Goal: Book appointment/travel/reservation

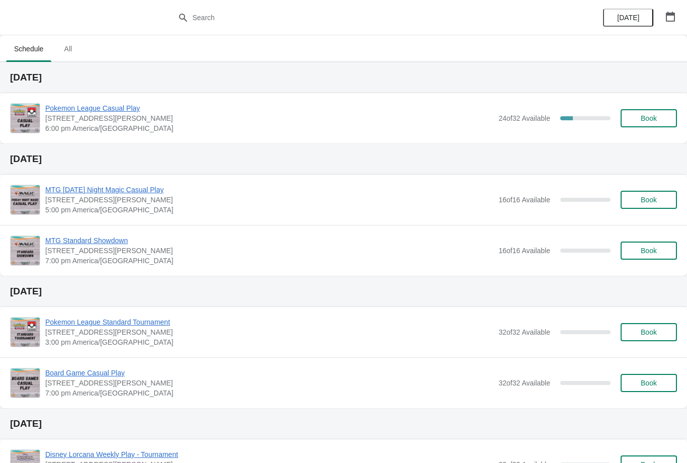
click at [655, 120] on span "Book" at bounding box center [649, 118] width 16 height 8
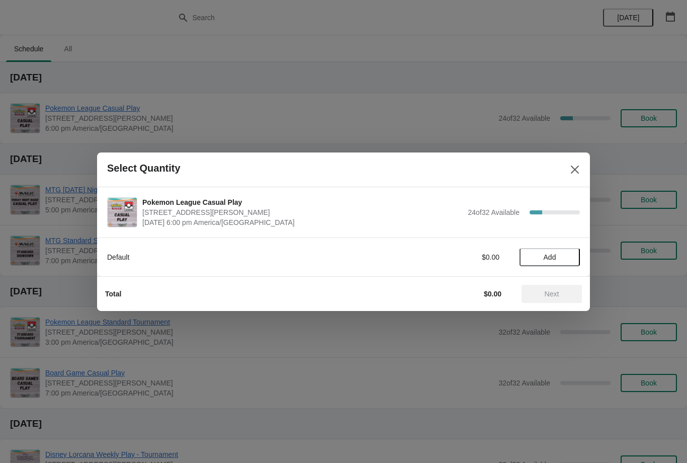
click at [566, 261] on span "Add" at bounding box center [550, 257] width 42 height 8
click at [571, 285] on button "Next" at bounding box center [552, 294] width 60 height 18
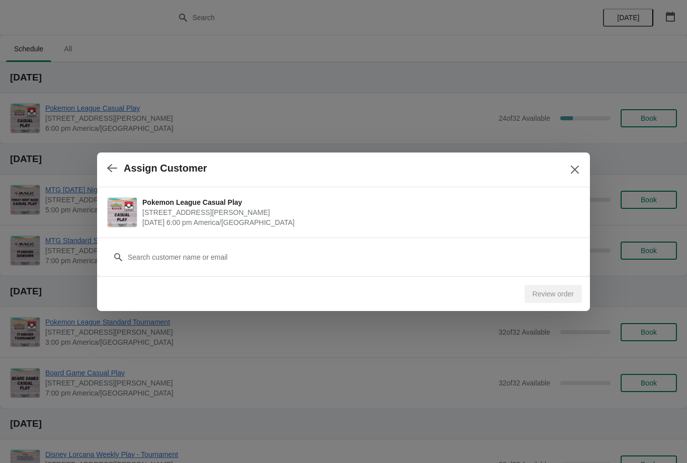
click at [570, 157] on div "Assign Customer" at bounding box center [343, 169] width 493 height 35
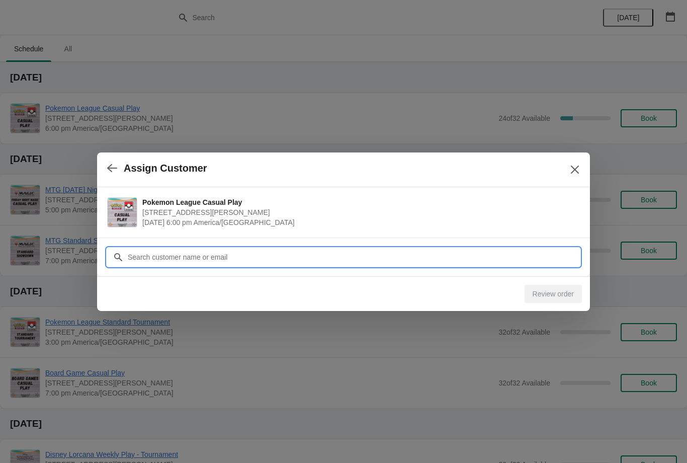
click at [449, 261] on input "Customer" at bounding box center [353, 257] width 453 height 18
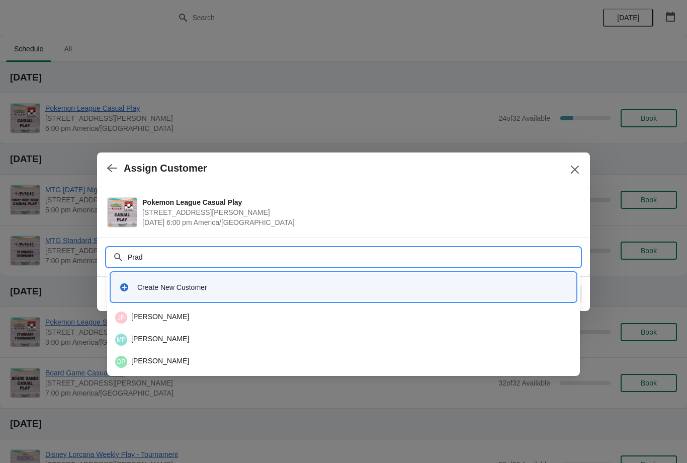
type input "Prado"
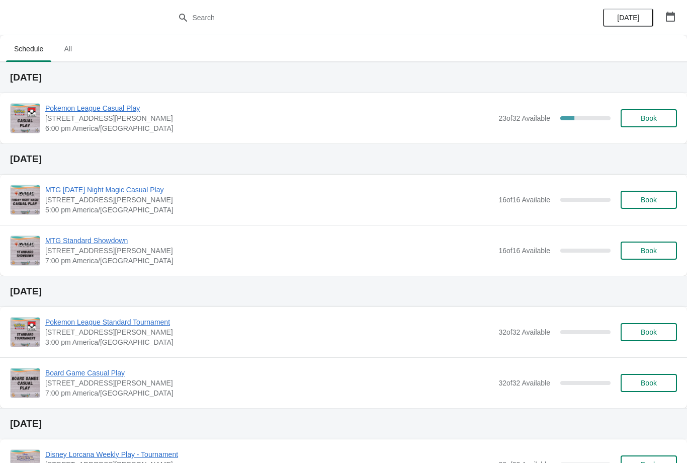
click at [645, 116] on span "Book" at bounding box center [649, 118] width 16 height 8
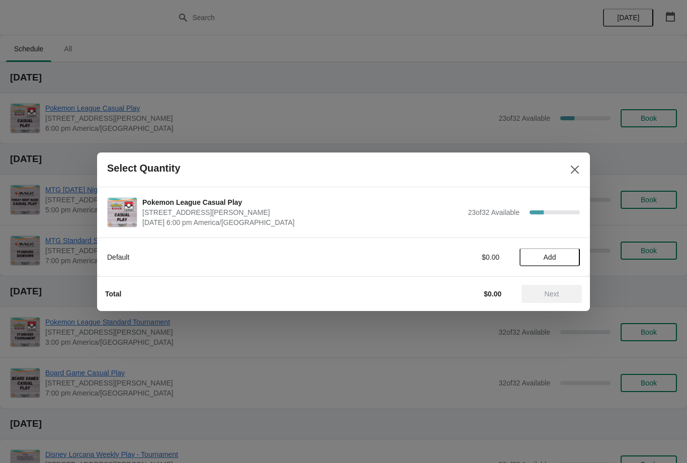
click at [566, 253] on span "Add" at bounding box center [550, 257] width 42 height 8
click at [575, 292] on button "Next" at bounding box center [552, 294] width 60 height 18
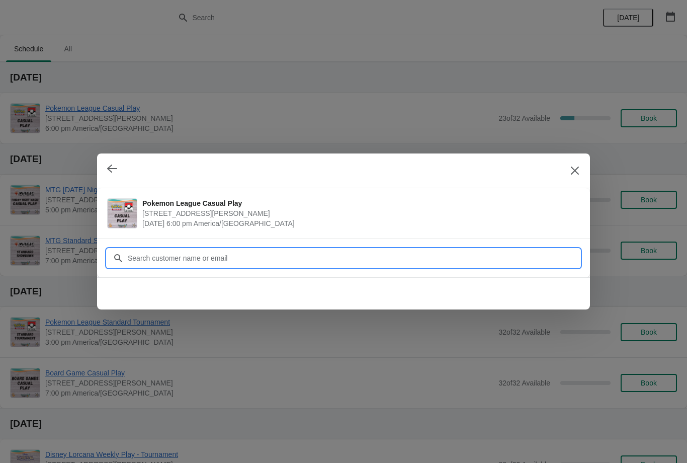
click at [554, 261] on input "Customer" at bounding box center [353, 258] width 453 height 18
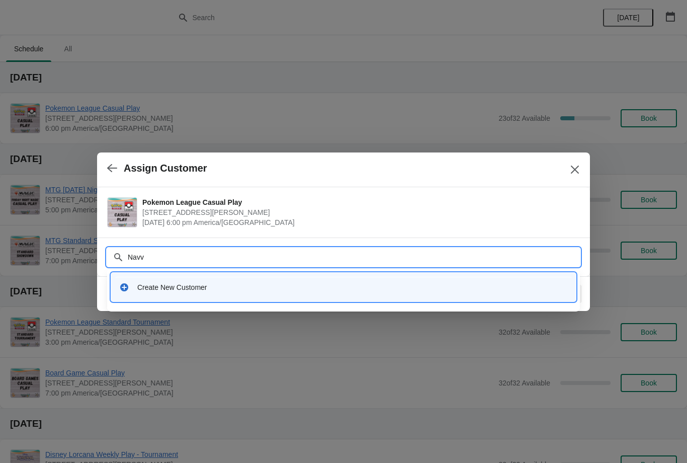
type input "Nav"
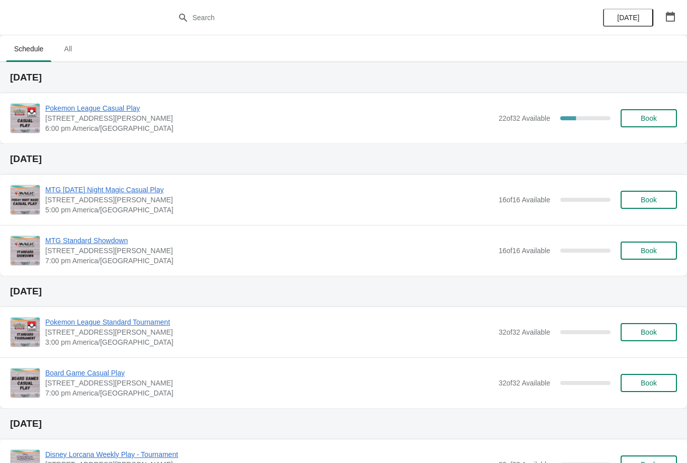
click at [661, 121] on span "Book" at bounding box center [649, 118] width 38 height 8
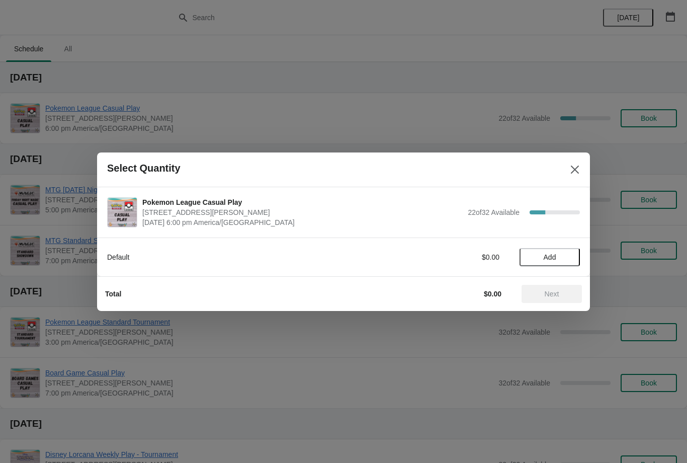
click at [559, 242] on div "Default $0.00 Add" at bounding box center [343, 252] width 473 height 28
click at [562, 244] on div "Default $0.00 Add" at bounding box center [343, 252] width 473 height 28
click at [550, 249] on button "Add" at bounding box center [550, 257] width 60 height 18
click at [556, 290] on span "Next" at bounding box center [552, 294] width 15 height 8
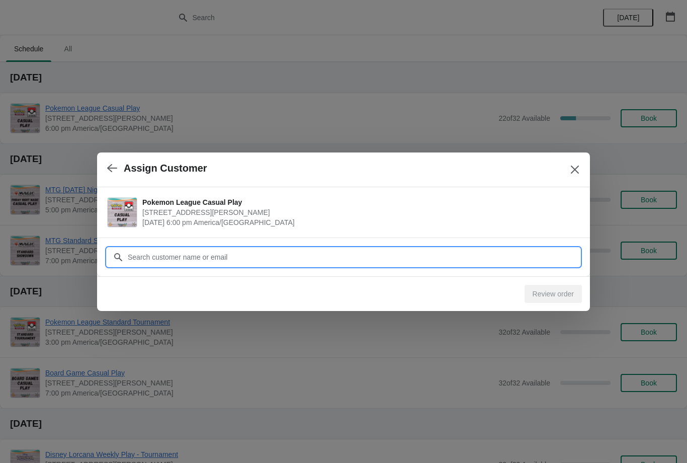
click at [307, 252] on input "Customer" at bounding box center [353, 257] width 453 height 18
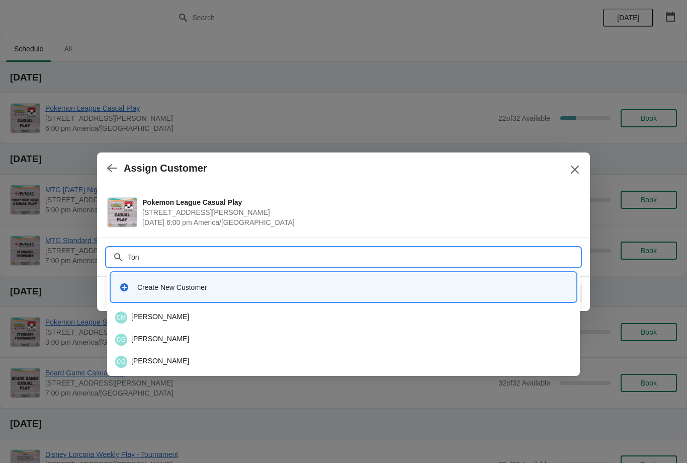
type input "Toni"
click at [189, 320] on div "AV Antonia Villanueva" at bounding box center [343, 317] width 457 height 12
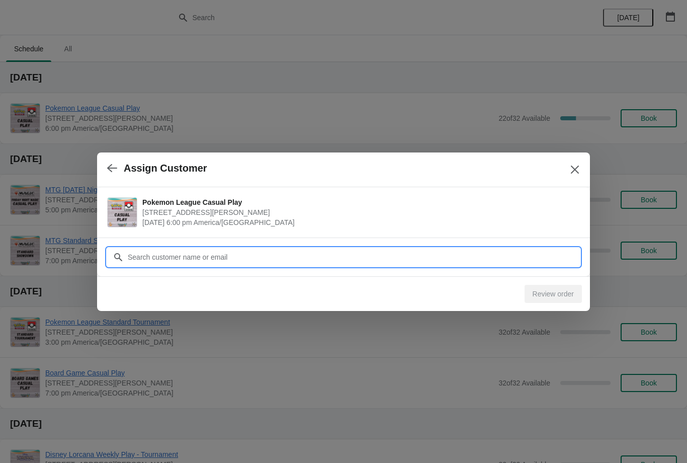
click at [233, 254] on input "Customer" at bounding box center [353, 257] width 453 height 18
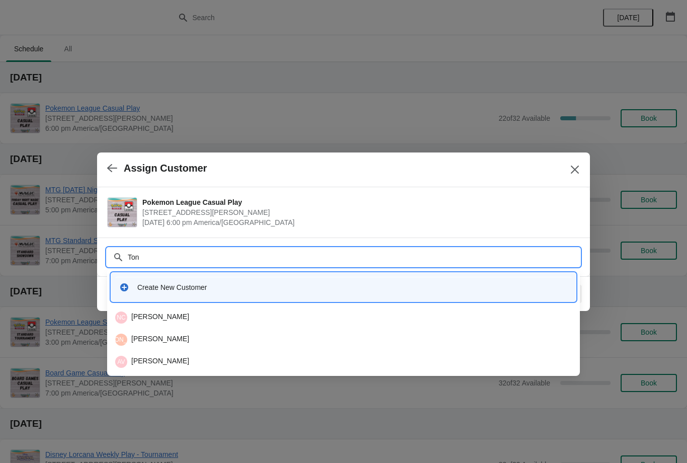
type input "Toni"
click at [171, 356] on div "TV Toni Villanueva" at bounding box center [343, 362] width 457 height 12
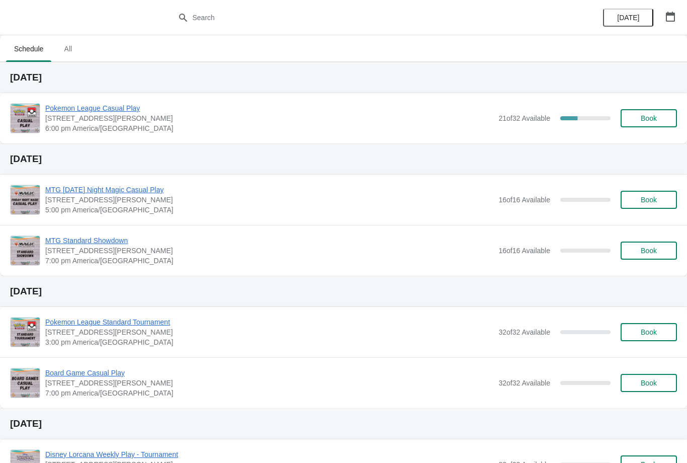
click at [642, 113] on button "Book" at bounding box center [649, 118] width 56 height 18
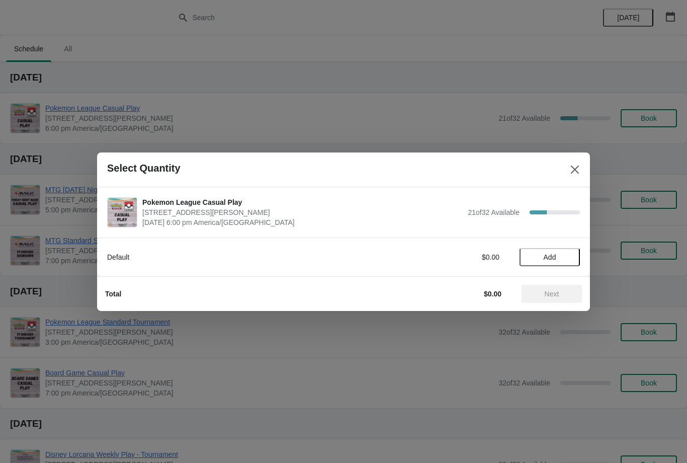
click at [564, 256] on span "Add" at bounding box center [550, 257] width 42 height 8
click at [564, 300] on button "Next" at bounding box center [552, 294] width 60 height 18
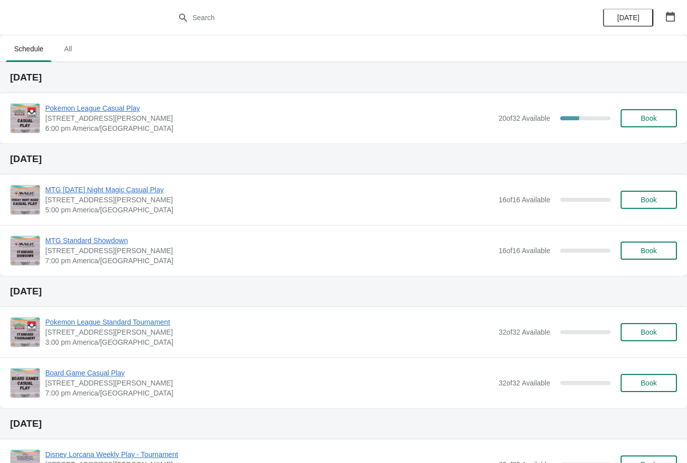
click at [656, 116] on span "Book" at bounding box center [649, 118] width 16 height 8
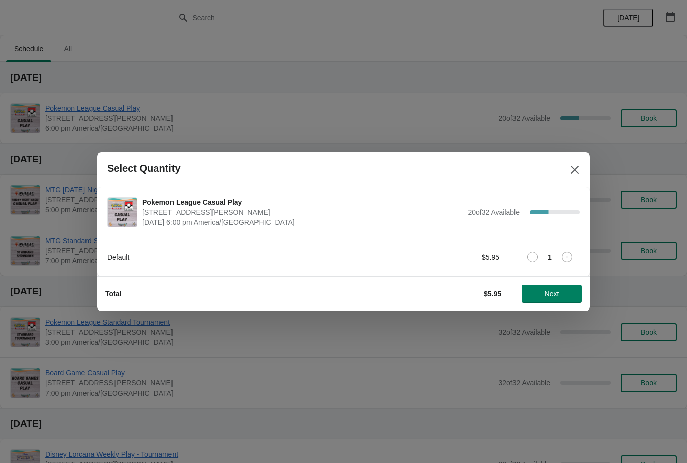
click at [561, 288] on button "Next" at bounding box center [552, 294] width 60 height 18
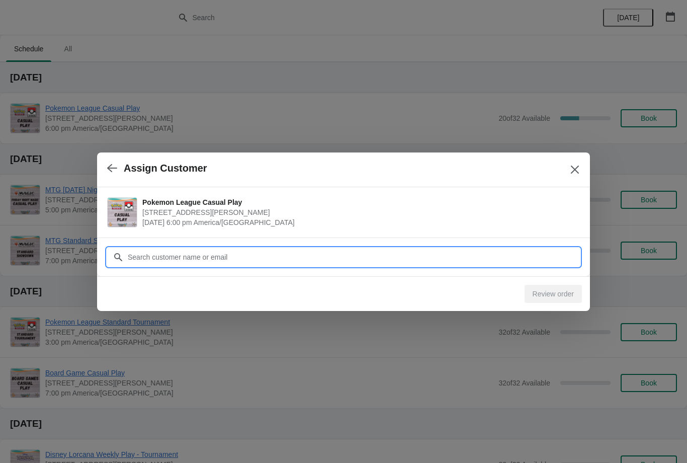
click at [504, 252] on input "Customer" at bounding box center [353, 257] width 453 height 18
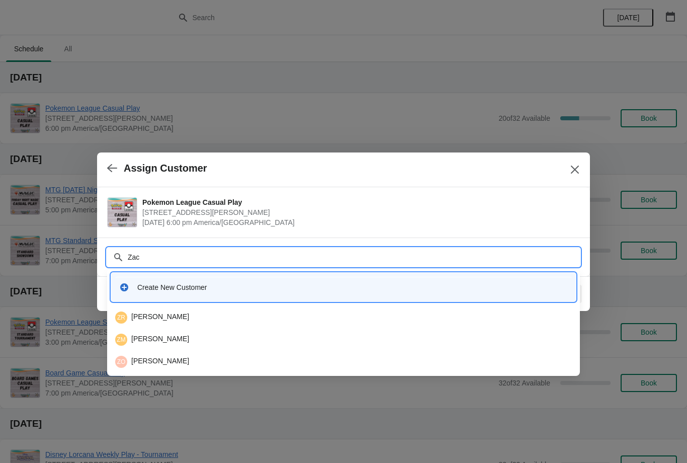
type input "Zach"
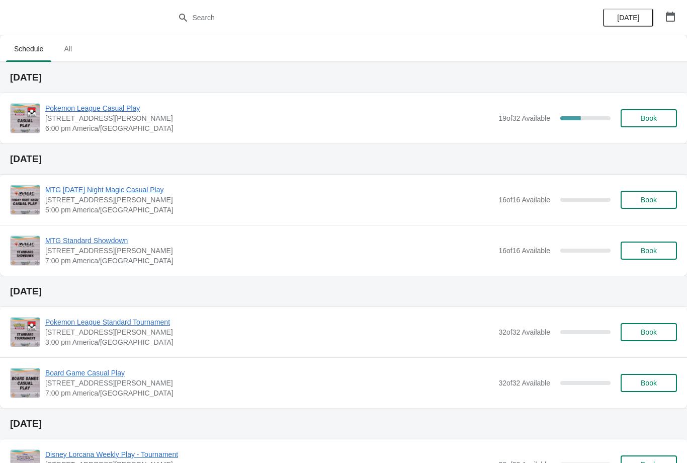
click at [681, 5] on div "[DATE]" at bounding box center [640, 17] width 96 height 35
click at [671, 12] on icon "button" at bounding box center [670, 17] width 10 height 10
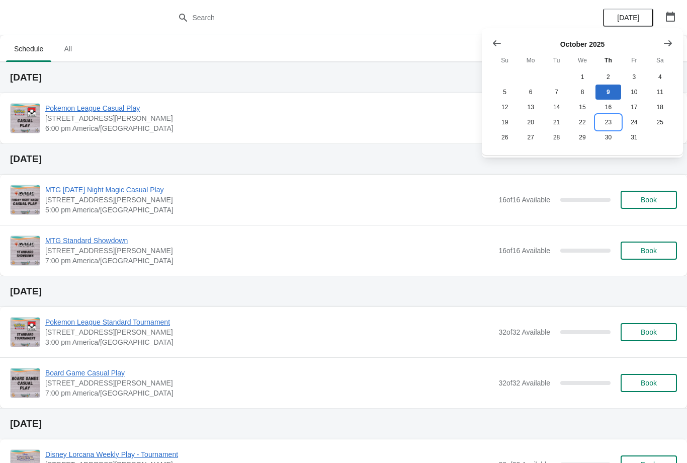
click at [612, 123] on button "23" at bounding box center [609, 122] width 26 height 15
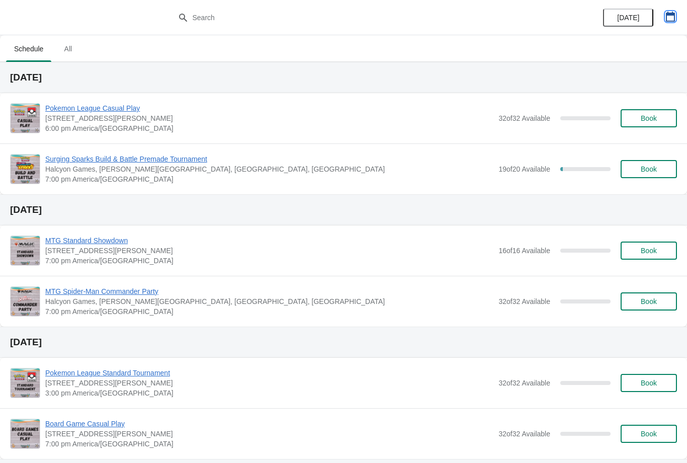
click at [672, 10] on button "button" at bounding box center [670, 17] width 18 height 18
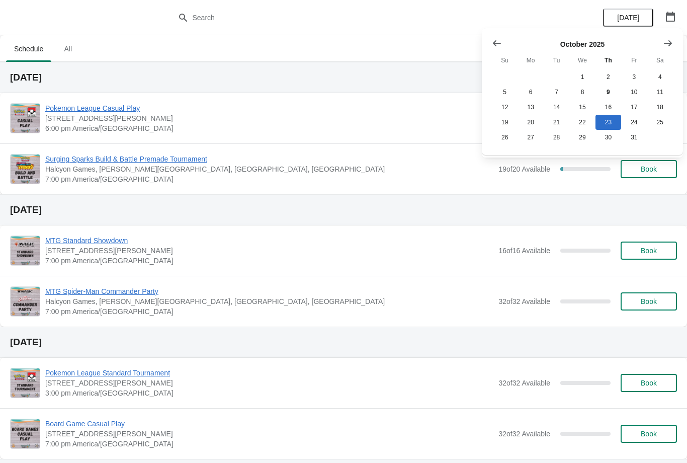
click at [666, 41] on icon "Show next month, November 2025" at bounding box center [668, 43] width 10 height 10
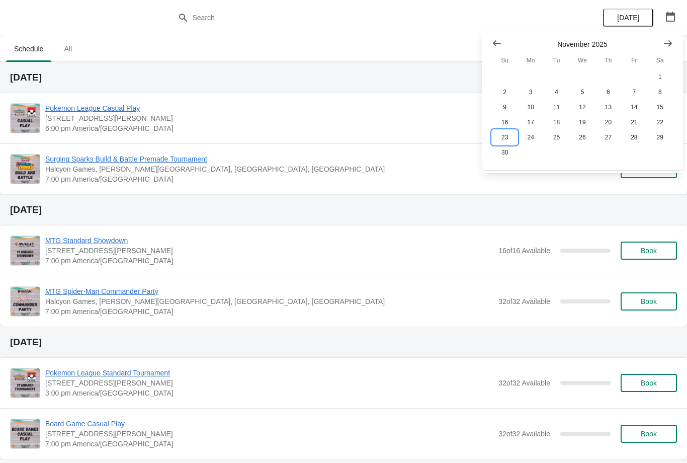
click at [509, 135] on button "23" at bounding box center [505, 137] width 26 height 15
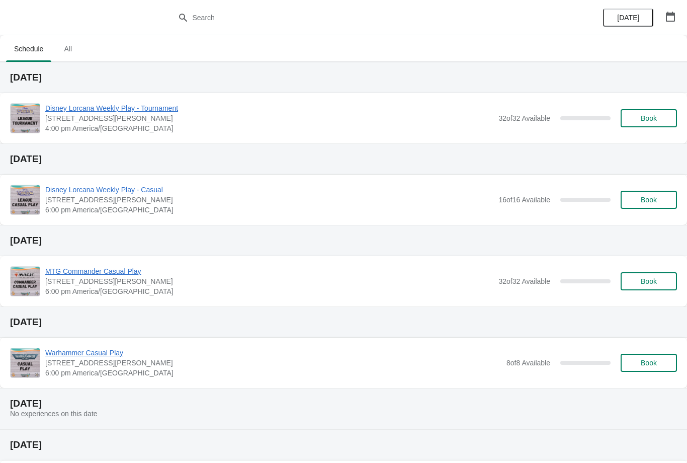
click at [669, 14] on icon "button" at bounding box center [670, 17] width 9 height 10
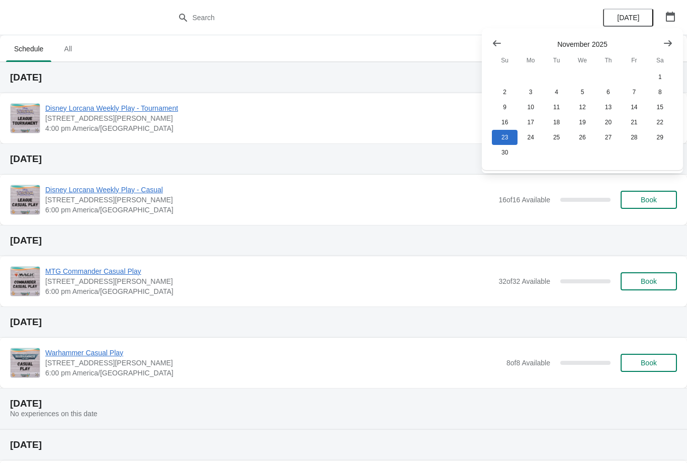
click at [499, 31] on div "[DATE] Su Mo Tu We Th Fr Sa 1 2 3 4 5 6 7 8 9 10 11 12 13 14 15 16 17 18 19 20 …" at bounding box center [578, 95] width 189 height 130
click at [493, 45] on icon "Show previous month, October 2025" at bounding box center [497, 43] width 10 height 10
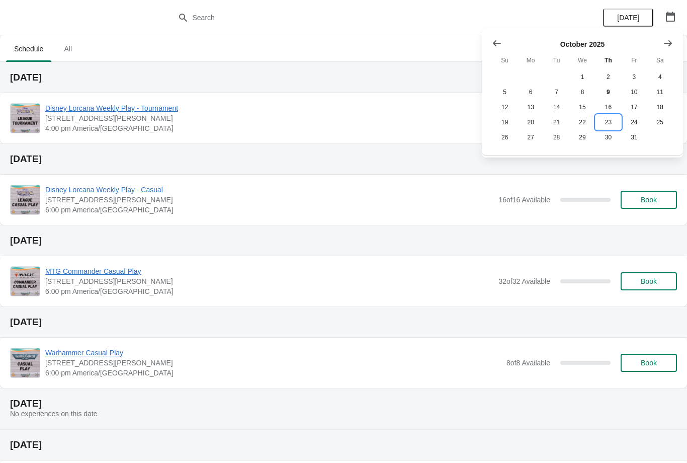
click at [609, 120] on button "23" at bounding box center [609, 122] width 26 height 15
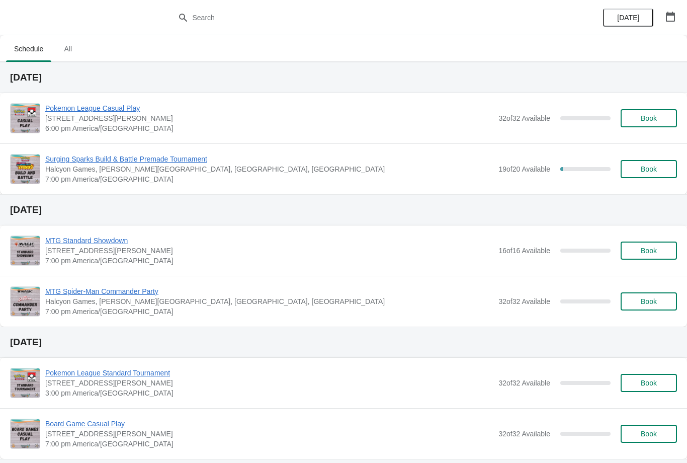
click at [614, 19] on span "[DATE]" at bounding box center [628, 18] width 32 height 8
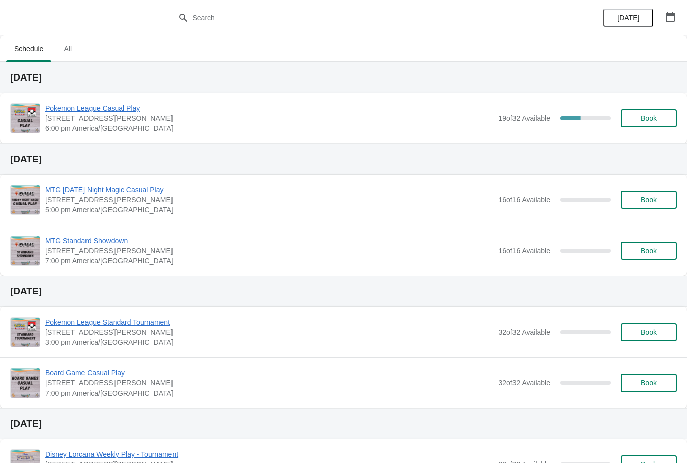
click at [649, 118] on span "Book" at bounding box center [649, 118] width 16 height 8
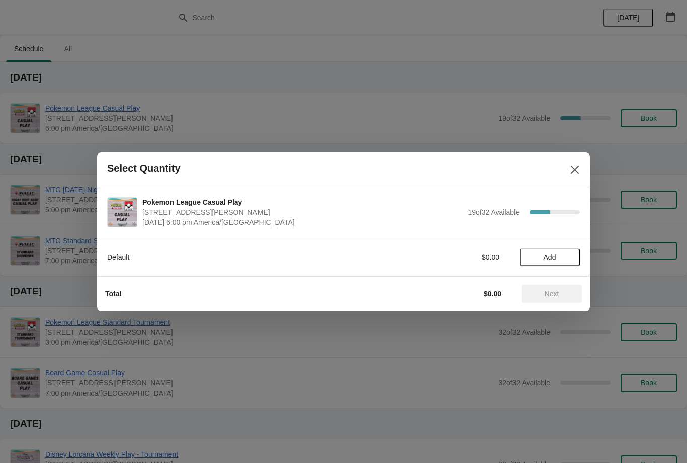
click at [550, 253] on span "Add" at bounding box center [550, 257] width 13 height 8
click at [549, 290] on span "Next" at bounding box center [552, 294] width 15 height 8
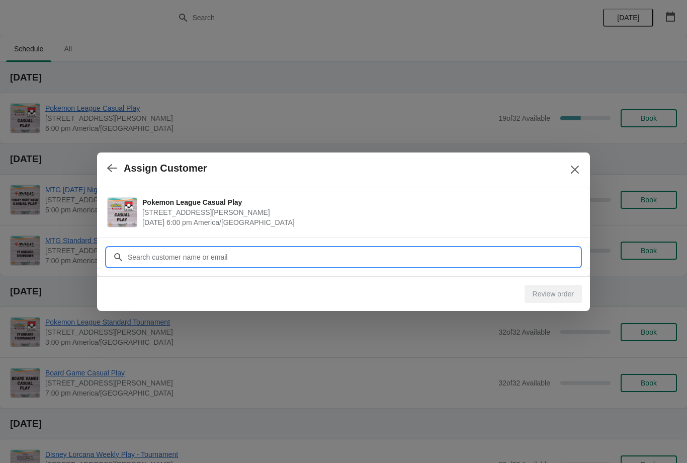
click at [265, 250] on input "Customer" at bounding box center [353, 257] width 453 height 18
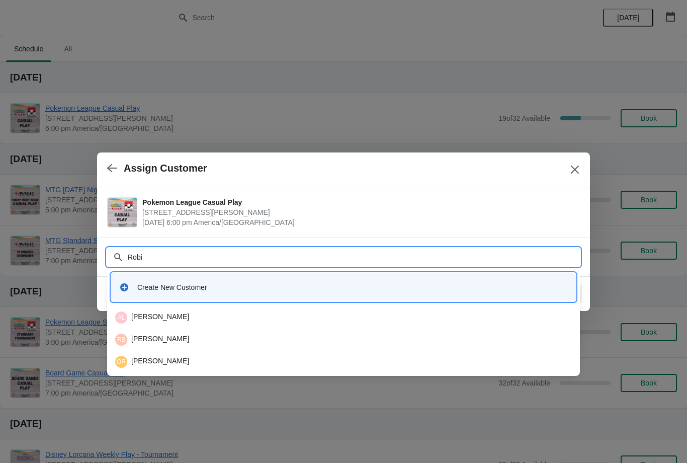
type input "Robin"
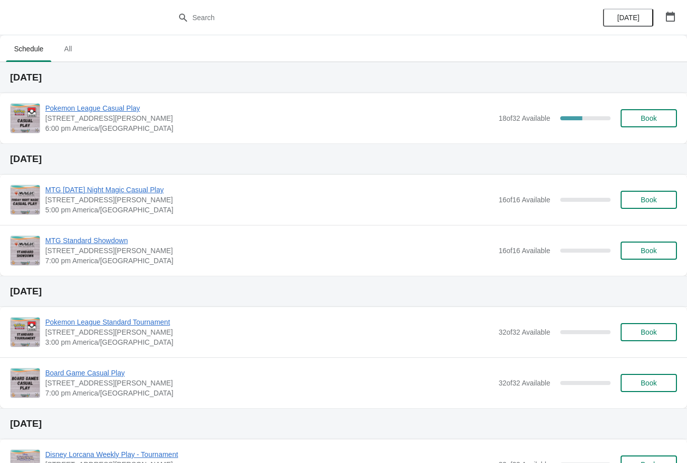
click at [647, 125] on button "Book" at bounding box center [649, 118] width 56 height 18
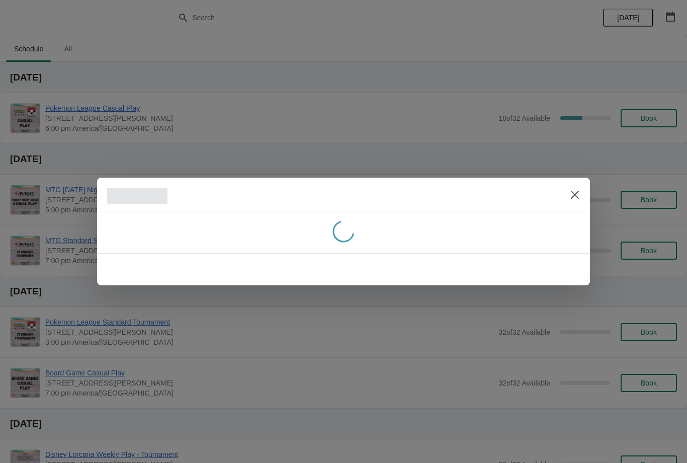
click at [573, 252] on div at bounding box center [343, 232] width 493 height 41
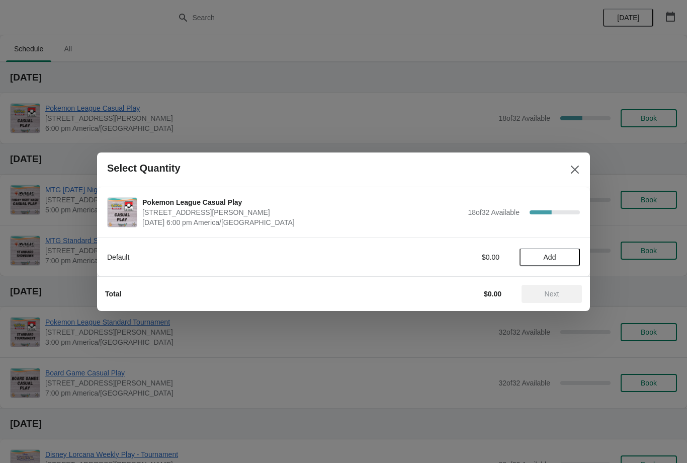
click at [567, 253] on span "Add" at bounding box center [550, 257] width 42 height 8
click at [562, 290] on span "Next" at bounding box center [552, 294] width 44 height 8
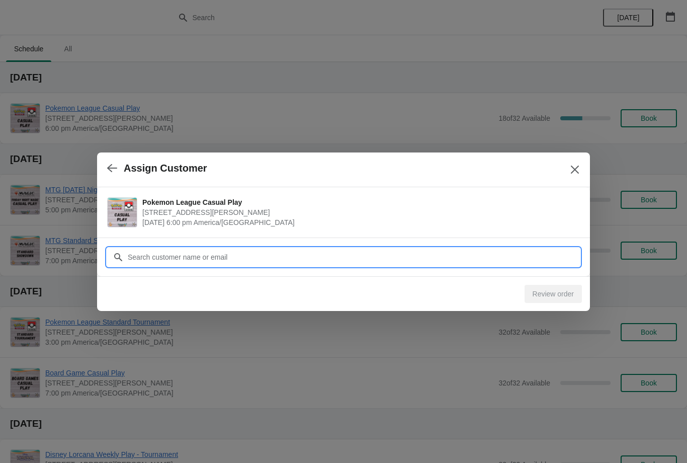
click at [553, 251] on input "Customer" at bounding box center [353, 257] width 453 height 18
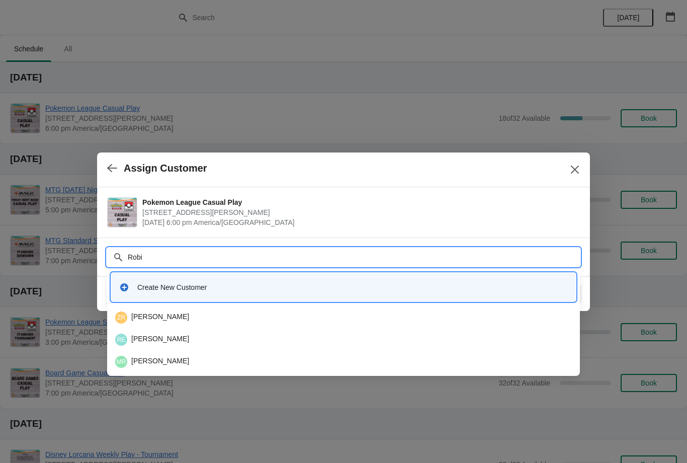
type input "Robin"
click at [269, 341] on div "RE Robin Einhorn" at bounding box center [343, 339] width 457 height 12
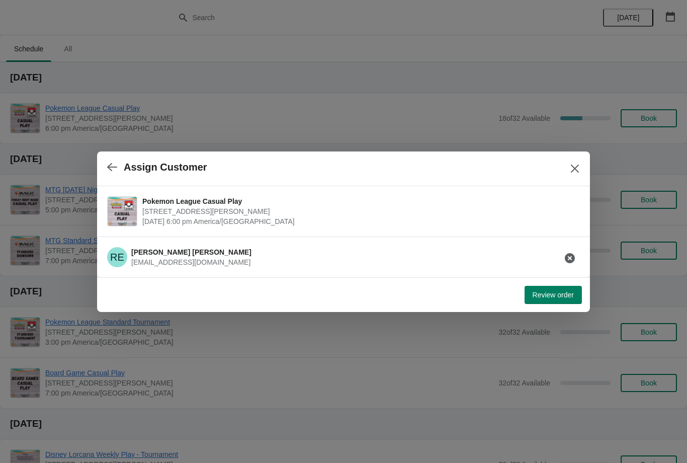
click at [558, 298] on span "Review order" at bounding box center [553, 295] width 41 height 8
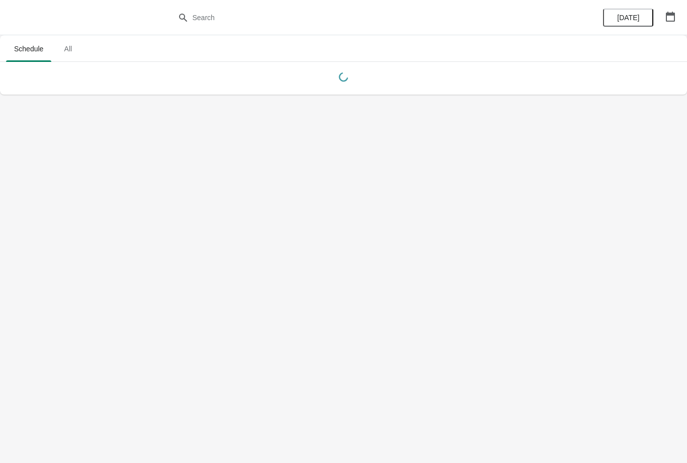
click at [669, 22] on button "button" at bounding box center [670, 17] width 18 height 18
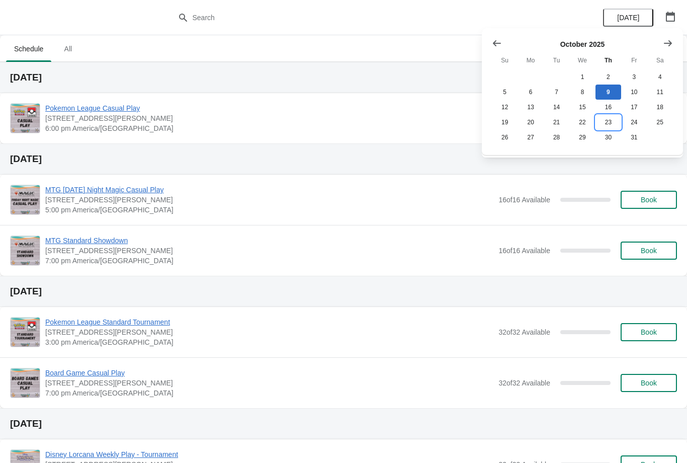
click at [614, 119] on button "23" at bounding box center [609, 122] width 26 height 15
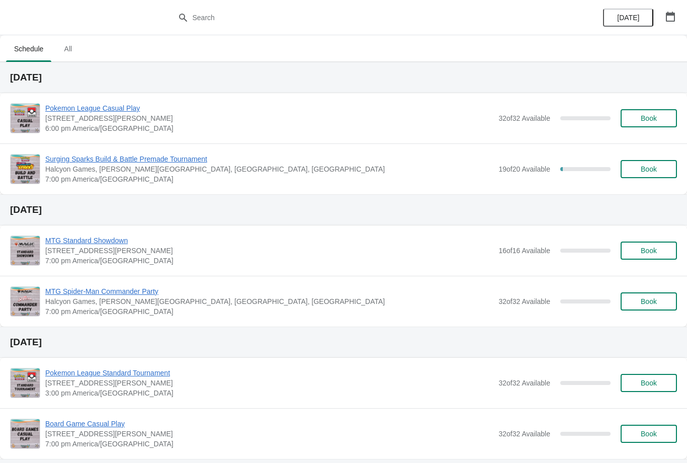
click at [657, 114] on span "Book" at bounding box center [649, 118] width 16 height 8
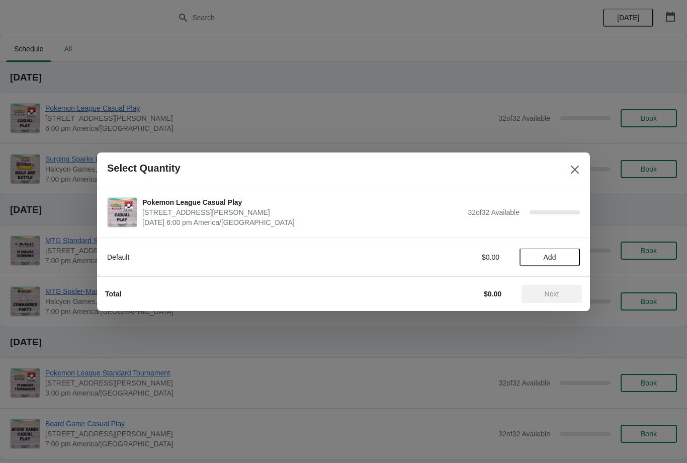
click at [579, 163] on button "Close" at bounding box center [575, 169] width 18 height 18
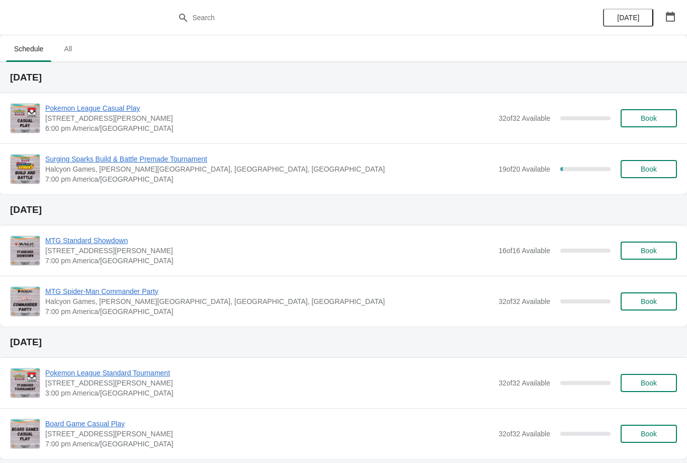
click at [652, 164] on button "Book" at bounding box center [649, 169] width 56 height 18
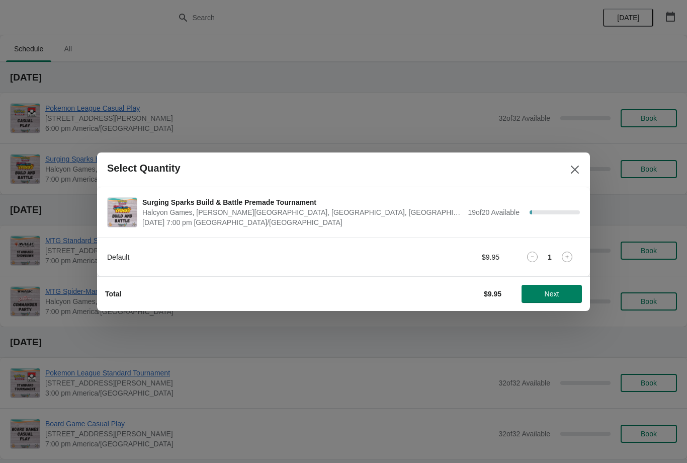
click at [562, 253] on icon at bounding box center [567, 256] width 11 height 11
click at [536, 252] on icon at bounding box center [532, 256] width 11 height 11
click at [555, 293] on span "Next" at bounding box center [552, 294] width 15 height 8
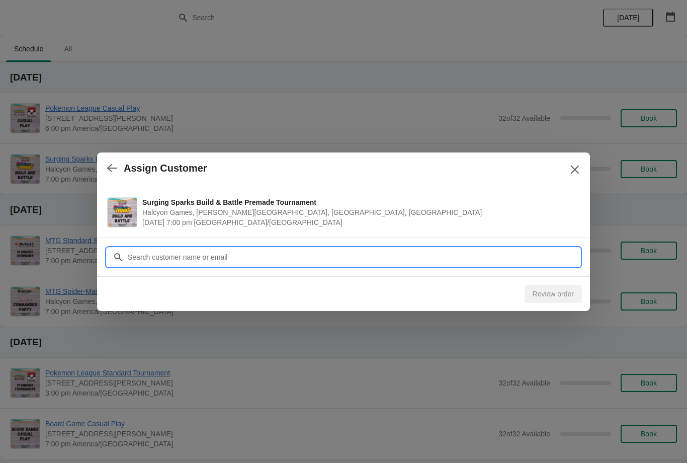
click at [512, 253] on input "Customer" at bounding box center [353, 257] width 453 height 18
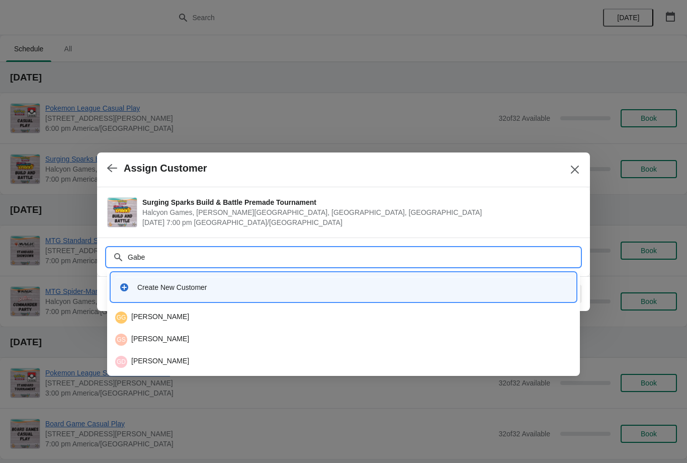
type input "Gabe"
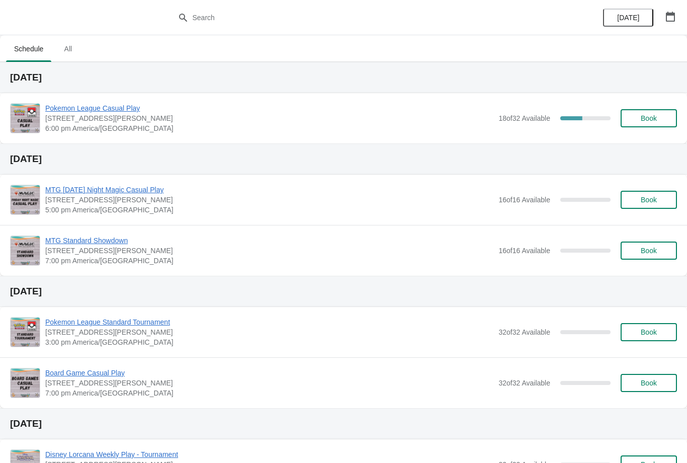
click at [654, 111] on button "Book" at bounding box center [649, 118] width 56 height 18
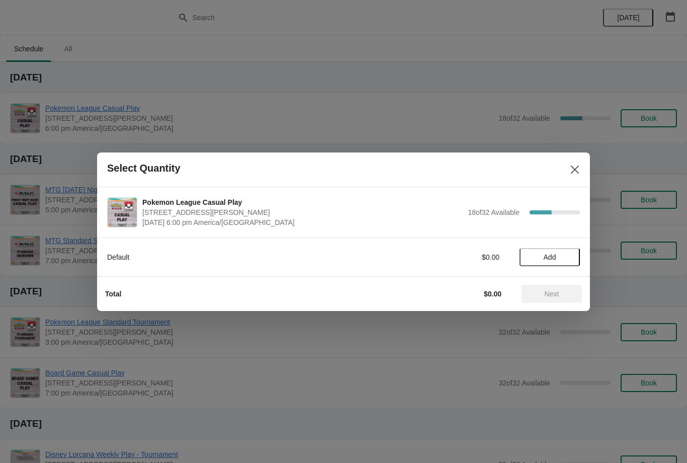
click at [555, 245] on div "Default $0.00 Add" at bounding box center [343, 252] width 473 height 28
click at [551, 256] on span "Add" at bounding box center [550, 257] width 13 height 8
click at [559, 293] on span "Next" at bounding box center [552, 294] width 15 height 8
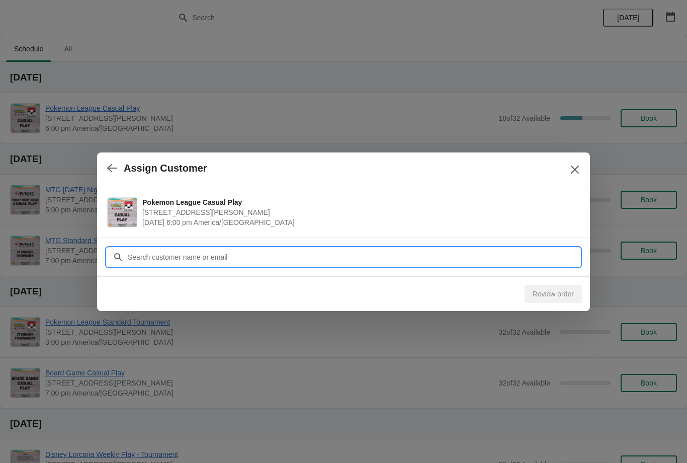
click at [223, 248] on input "Customer" at bounding box center [353, 257] width 453 height 18
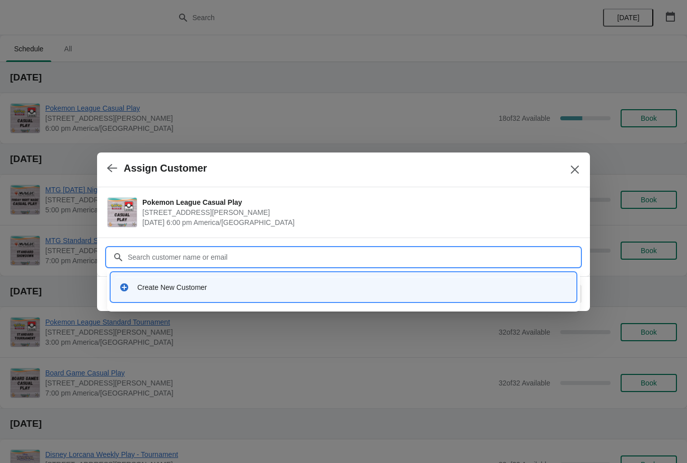
click at [583, 169] on button "Close" at bounding box center [575, 169] width 18 height 18
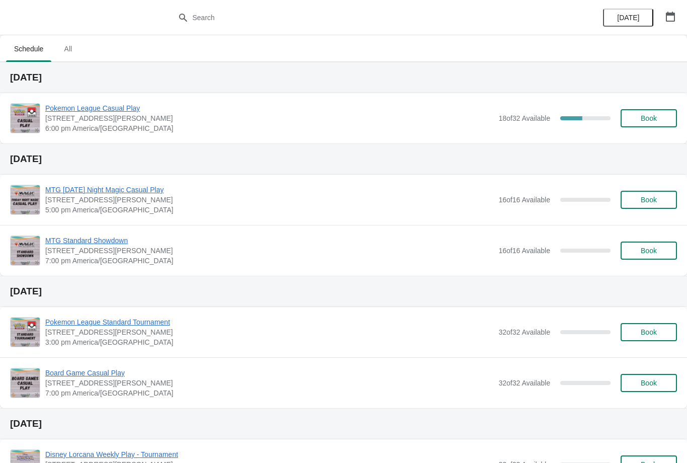
click at [654, 112] on button "Book" at bounding box center [649, 118] width 56 height 18
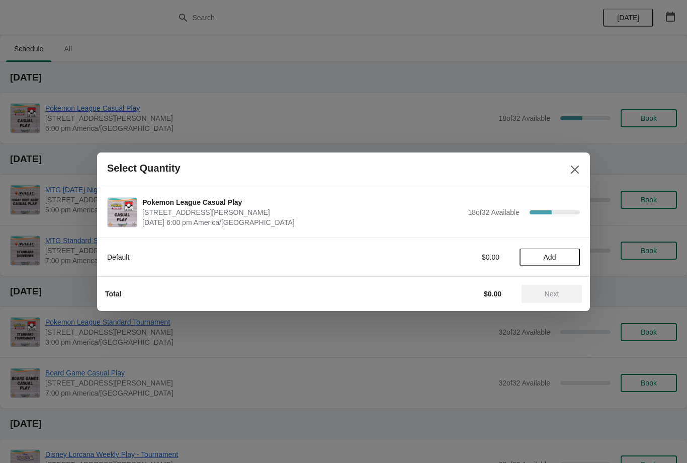
click at [549, 253] on span "Add" at bounding box center [550, 257] width 13 height 8
click at [574, 251] on div "Default $5.95 1" at bounding box center [343, 257] width 473 height 18
click at [567, 258] on icon at bounding box center [567, 257] width 4 height 4
click at [534, 251] on icon at bounding box center [532, 256] width 11 height 11
click at [546, 294] on span "Next" at bounding box center [552, 294] width 15 height 8
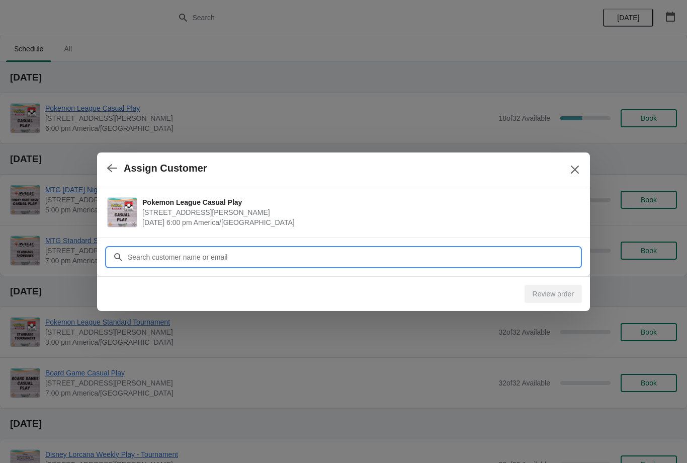
click at [172, 262] on input "Customer" at bounding box center [353, 257] width 453 height 18
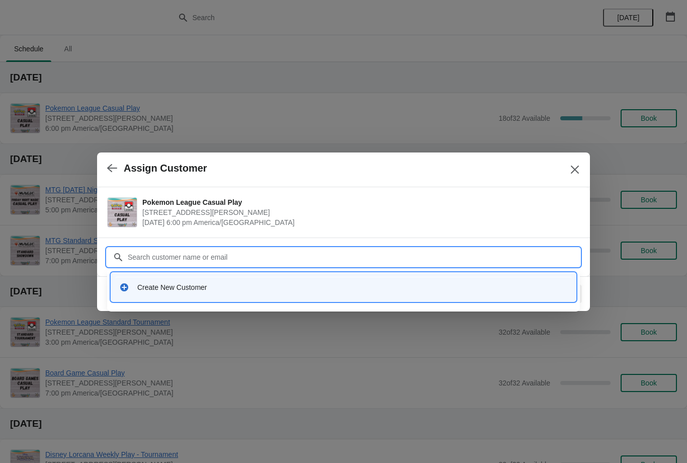
click at [125, 292] on icon at bounding box center [124, 287] width 10 height 10
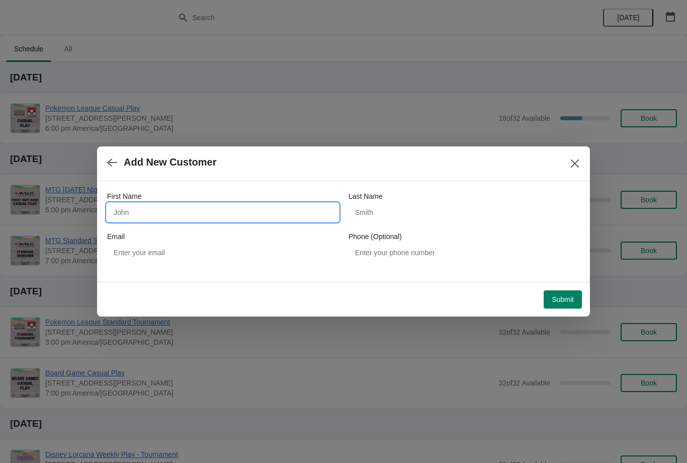
click at [149, 218] on input "First Name" at bounding box center [222, 212] width 231 height 18
type input "Sean"
click at [399, 221] on input "Last Name" at bounding box center [464, 212] width 231 height 18
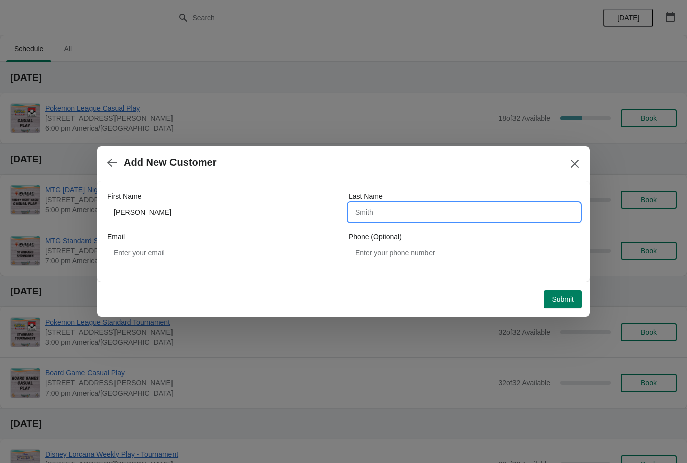
click at [413, 217] on input "Last Name" at bounding box center [464, 212] width 231 height 18
click at [403, 211] on input "Vongxar" at bounding box center [464, 212] width 231 height 18
type input "Vongxar"
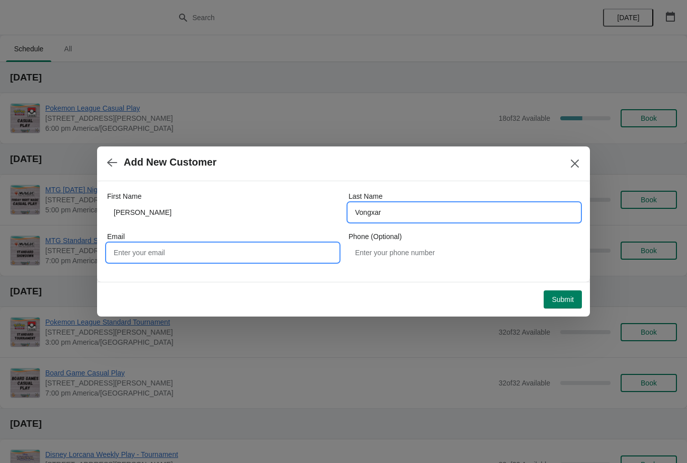
click at [195, 247] on input "Email" at bounding box center [222, 252] width 231 height 18
type input "Seanvonxgar276"
type input "Seanvongxar276@gmail.com"
click at [561, 293] on button "Submit" at bounding box center [563, 299] width 38 height 18
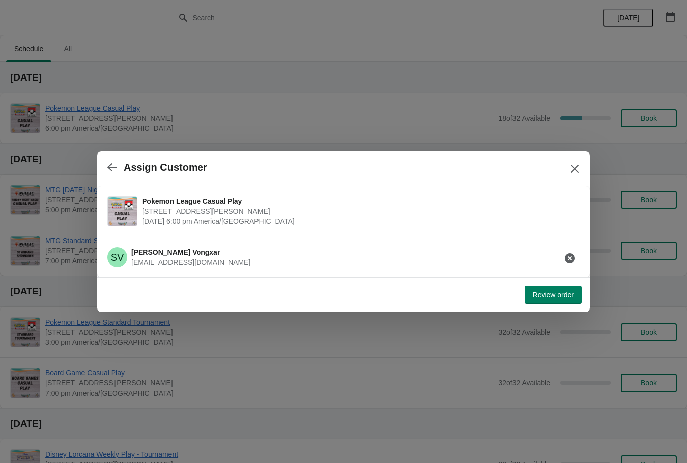
click at [556, 291] on span "Review order" at bounding box center [553, 295] width 41 height 8
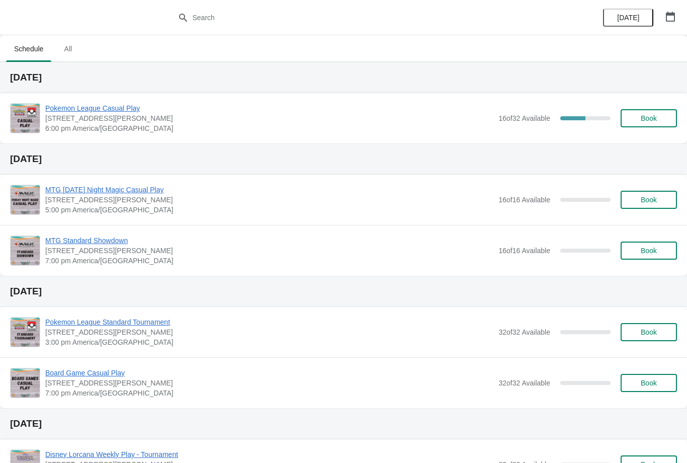
click at [655, 115] on span "Book" at bounding box center [649, 118] width 16 height 8
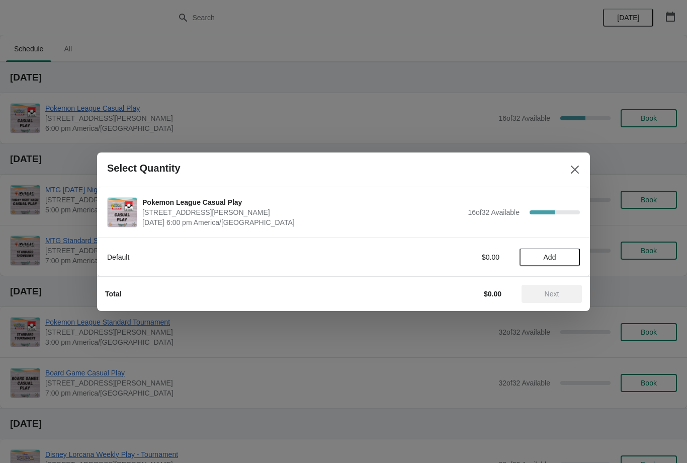
click at [556, 262] on button "Add" at bounding box center [550, 257] width 60 height 18
click at [560, 285] on button "Next" at bounding box center [552, 294] width 60 height 18
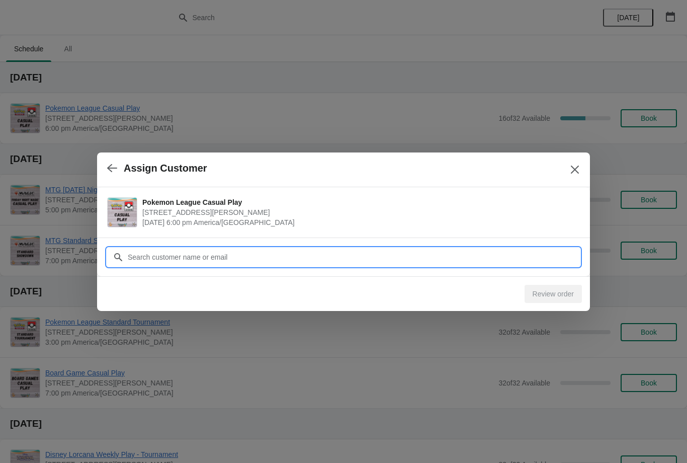
click at [324, 248] on input "Customer" at bounding box center [353, 257] width 453 height 18
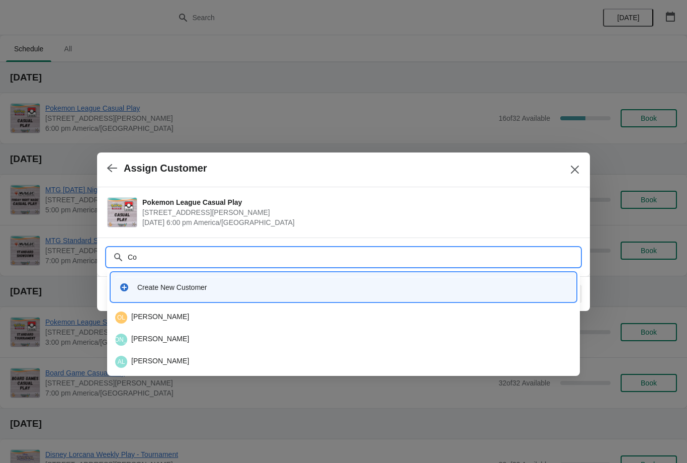
type input "C"
type input "Crol"
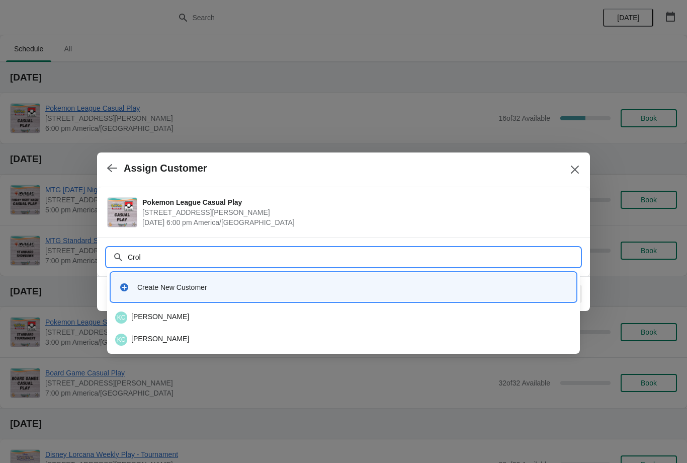
click at [157, 342] on div "KC [PERSON_NAME]" at bounding box center [343, 339] width 457 height 12
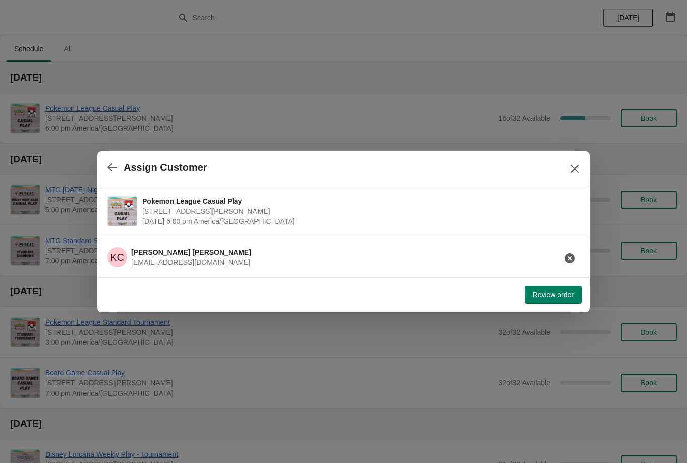
click at [565, 266] on button "button" at bounding box center [570, 258] width 18 height 18
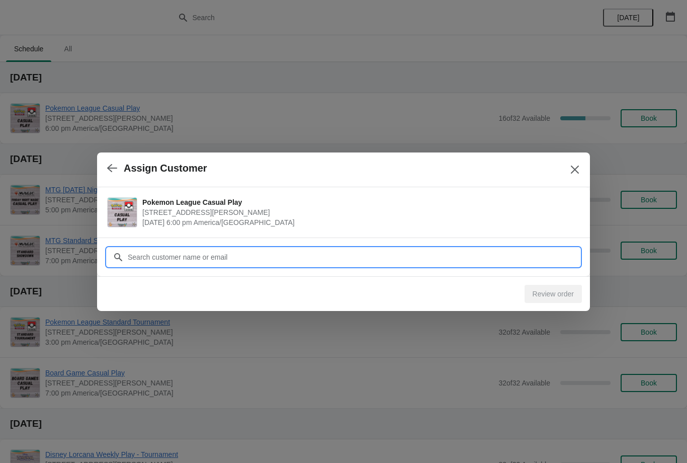
click at [188, 248] on input "Customer" at bounding box center [353, 257] width 453 height 18
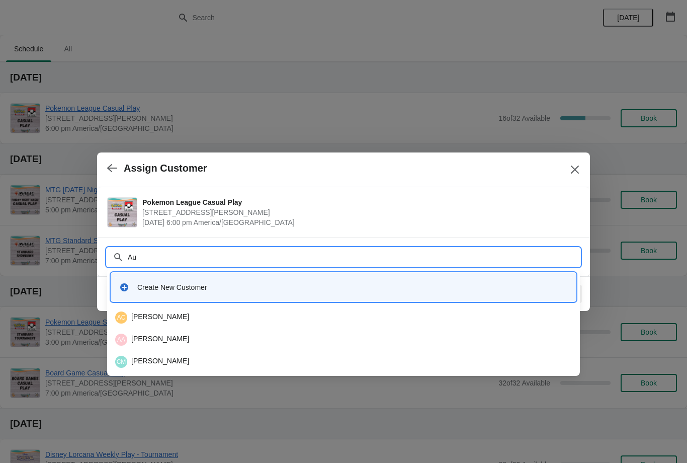
type input "A"
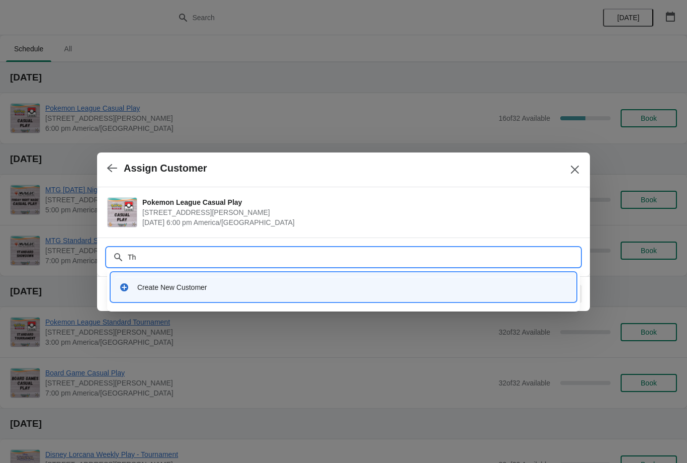
type input "Tho"
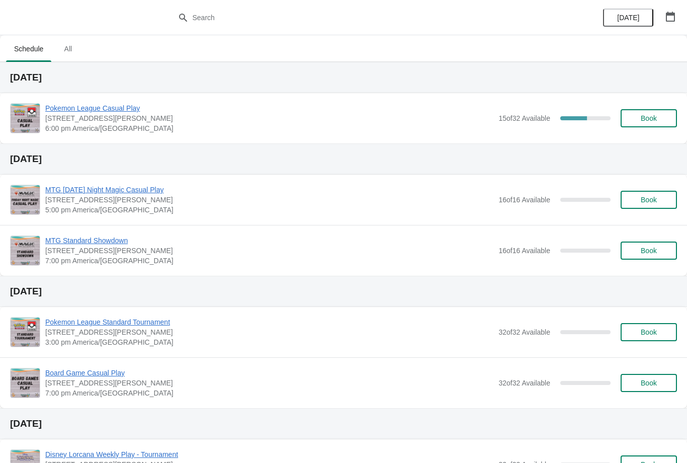
click at [657, 118] on span "Book" at bounding box center [649, 118] width 38 height 8
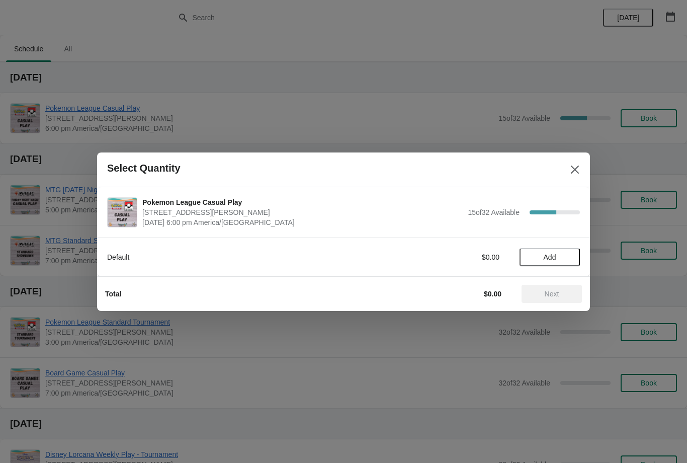
click at [549, 250] on button "Add" at bounding box center [550, 257] width 60 height 18
click at [548, 287] on button "Next" at bounding box center [552, 294] width 60 height 18
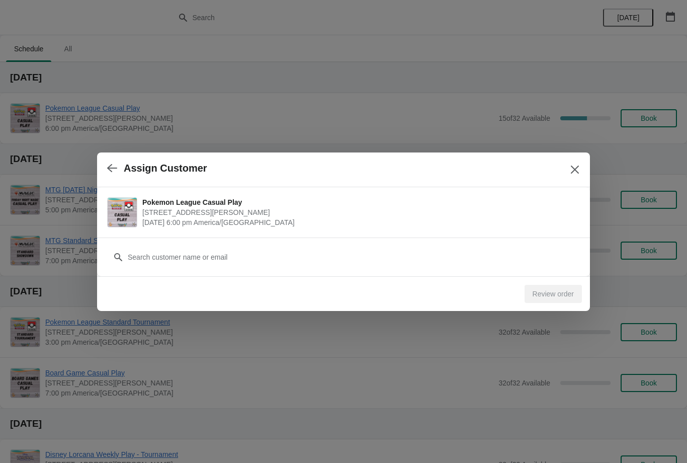
click at [375, 244] on div "Customer" at bounding box center [343, 252] width 473 height 28
click at [340, 244] on div "Customer" at bounding box center [343, 252] width 473 height 28
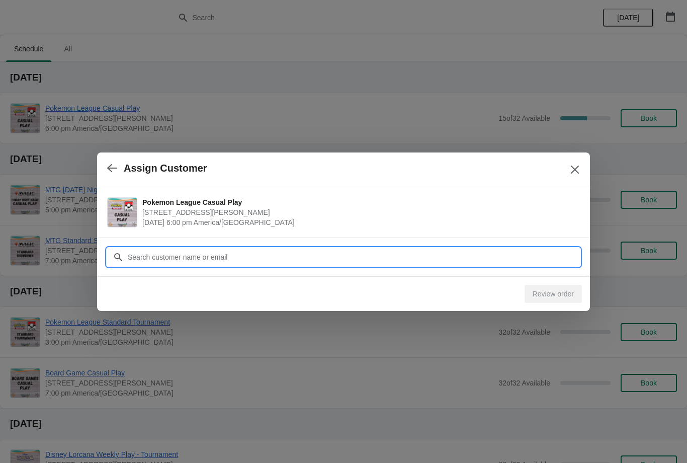
click at [361, 257] on input "Customer" at bounding box center [353, 257] width 453 height 18
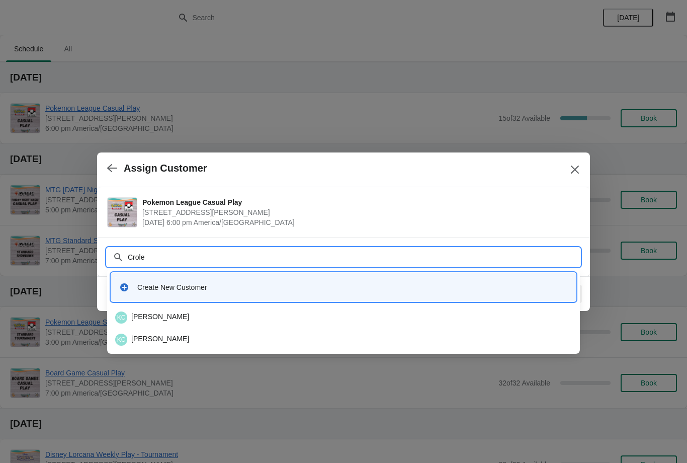
type input "Croley"
click at [171, 339] on div "KC Kyle Croley" at bounding box center [343, 339] width 457 height 12
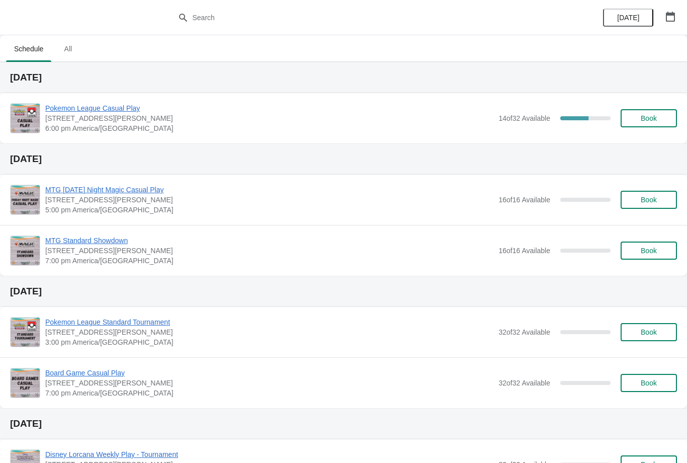
click at [660, 117] on span "Book" at bounding box center [649, 118] width 38 height 8
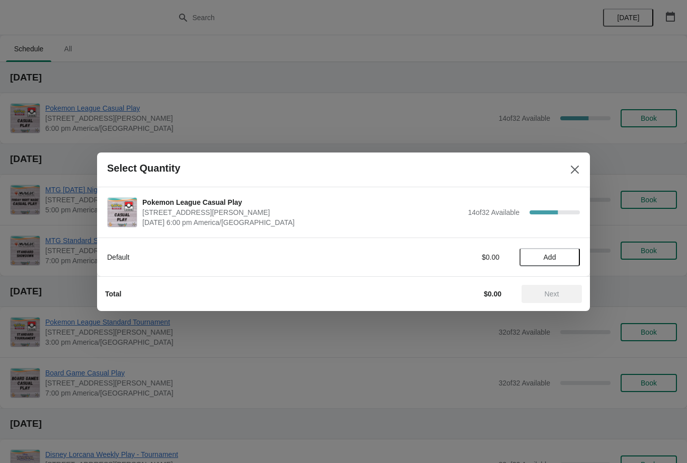
click at [549, 258] on span "Add" at bounding box center [550, 257] width 13 height 8
click at [546, 293] on span "Next" at bounding box center [552, 294] width 15 height 8
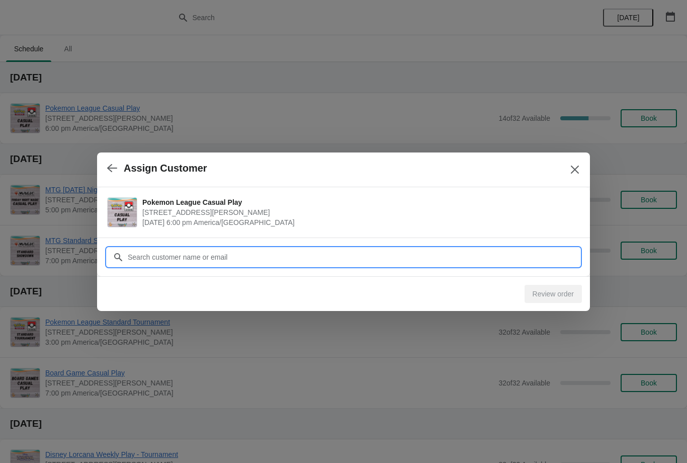
click at [401, 253] on input "Customer" at bounding box center [353, 257] width 453 height 18
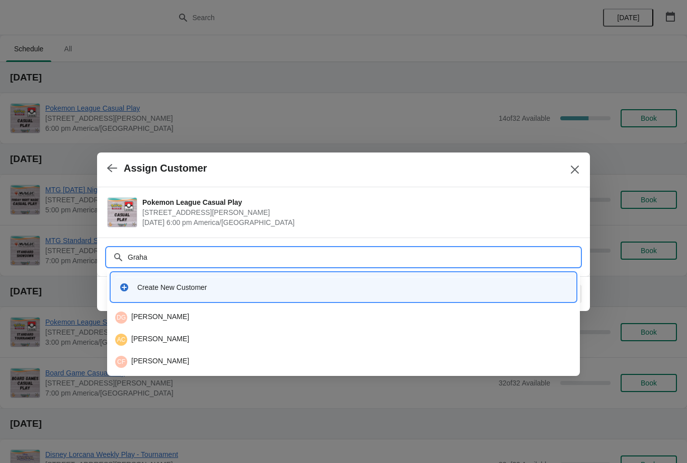
type input "[PERSON_NAME]"
